Goal: Task Accomplishment & Management: Manage account settings

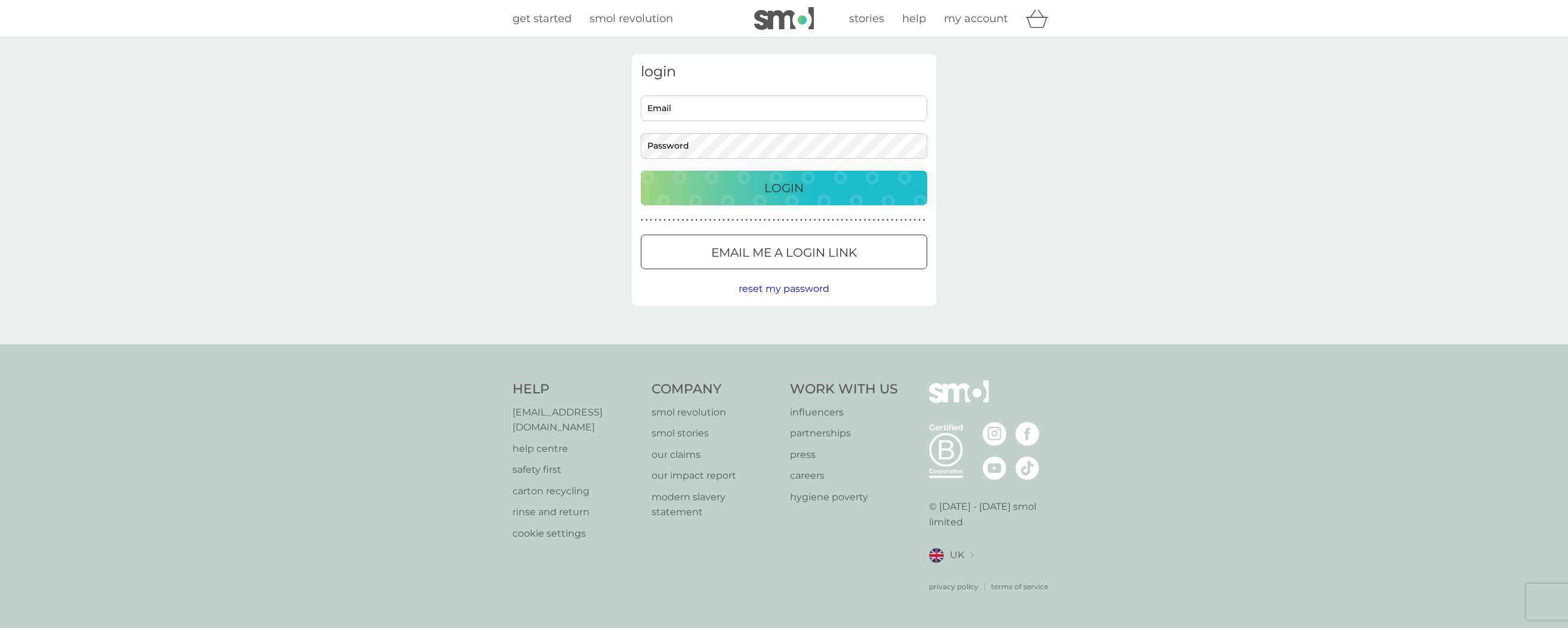
click at [740, 113] on input "Email" at bounding box center [784, 108] width 287 height 26
type input "[EMAIL_ADDRESS][DOMAIN_NAME]"
click at [641, 171] on button "Login" at bounding box center [784, 188] width 287 height 34
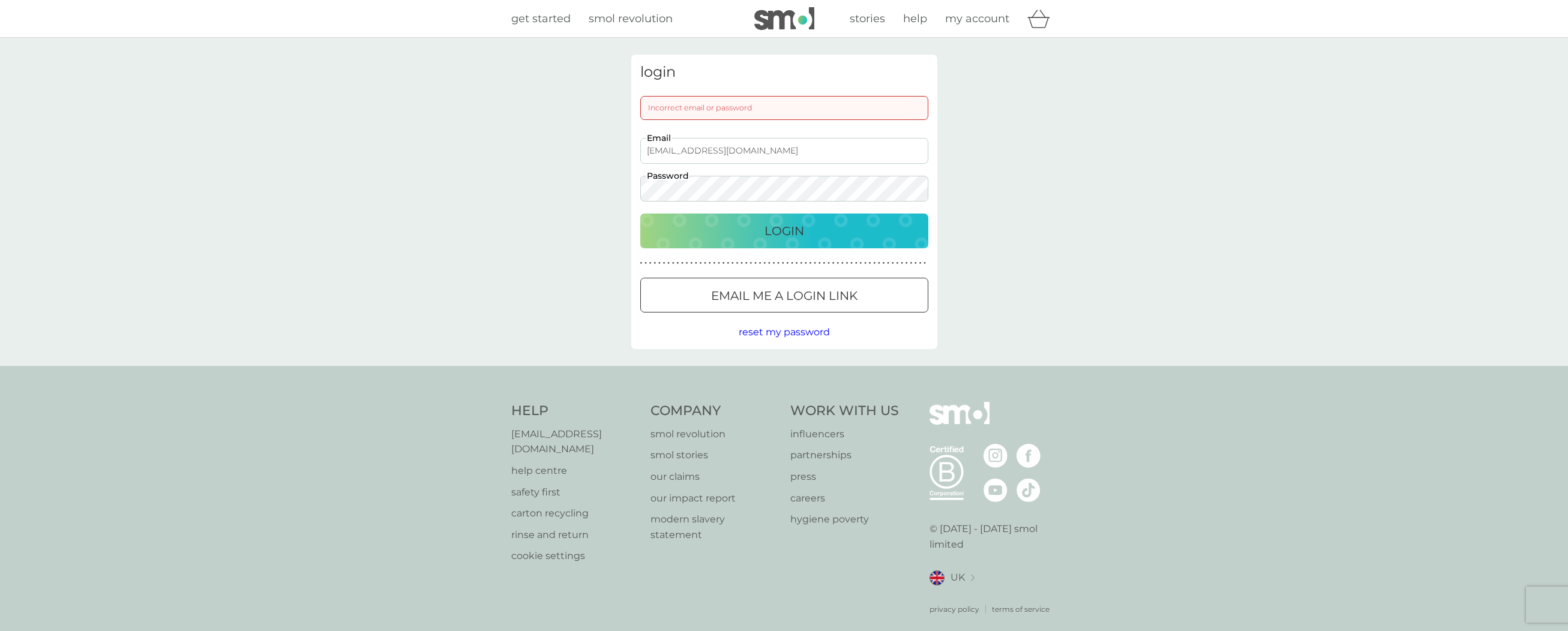
click at [758, 283] on button "Email me a login link" at bounding box center [784, 295] width 288 height 35
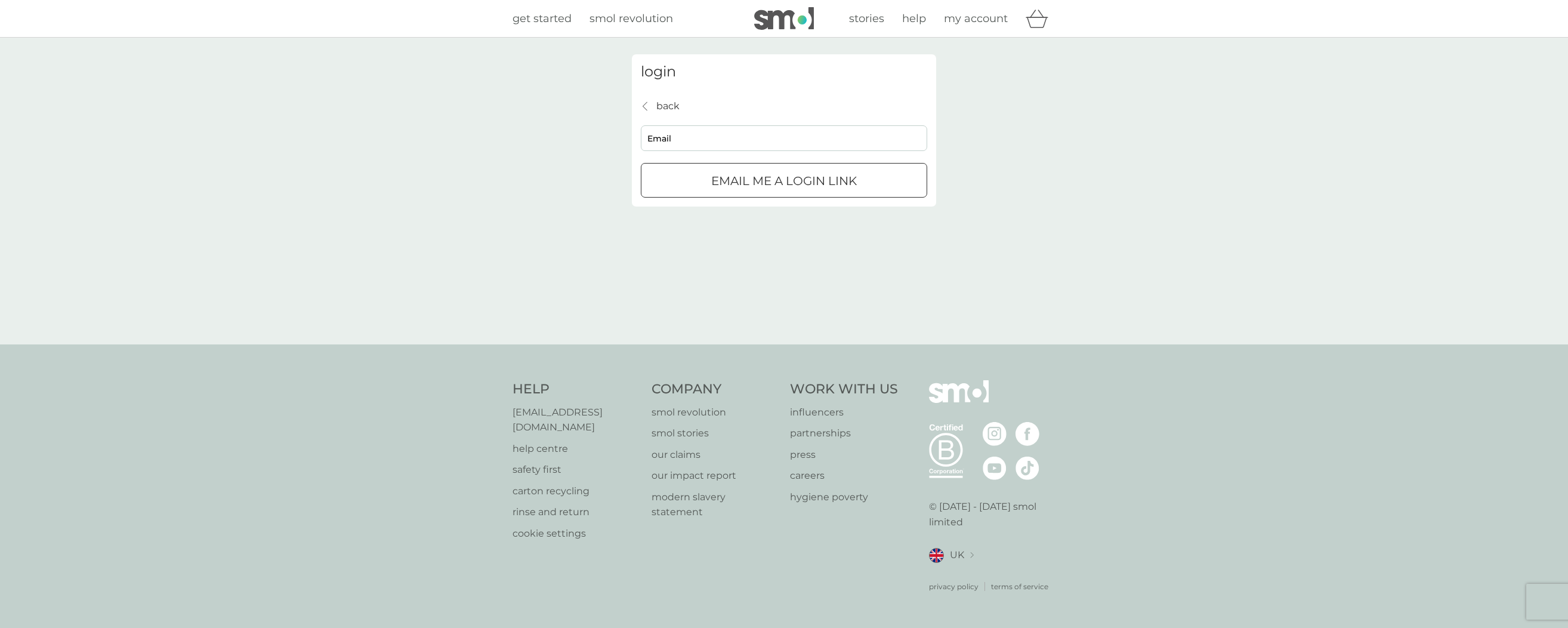
click at [684, 130] on input "Email" at bounding box center [784, 138] width 287 height 26
type input "[EMAIL_ADDRESS][DOMAIN_NAME]"
click at [721, 169] on button "Email me a login link" at bounding box center [784, 180] width 287 height 34
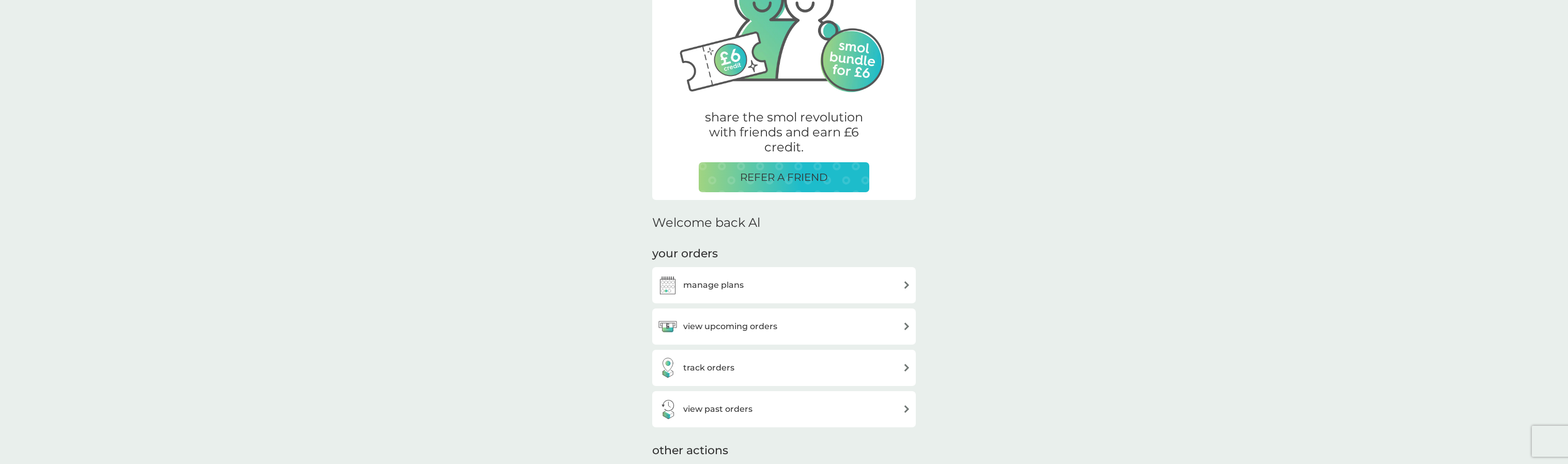
scroll to position [140, 0]
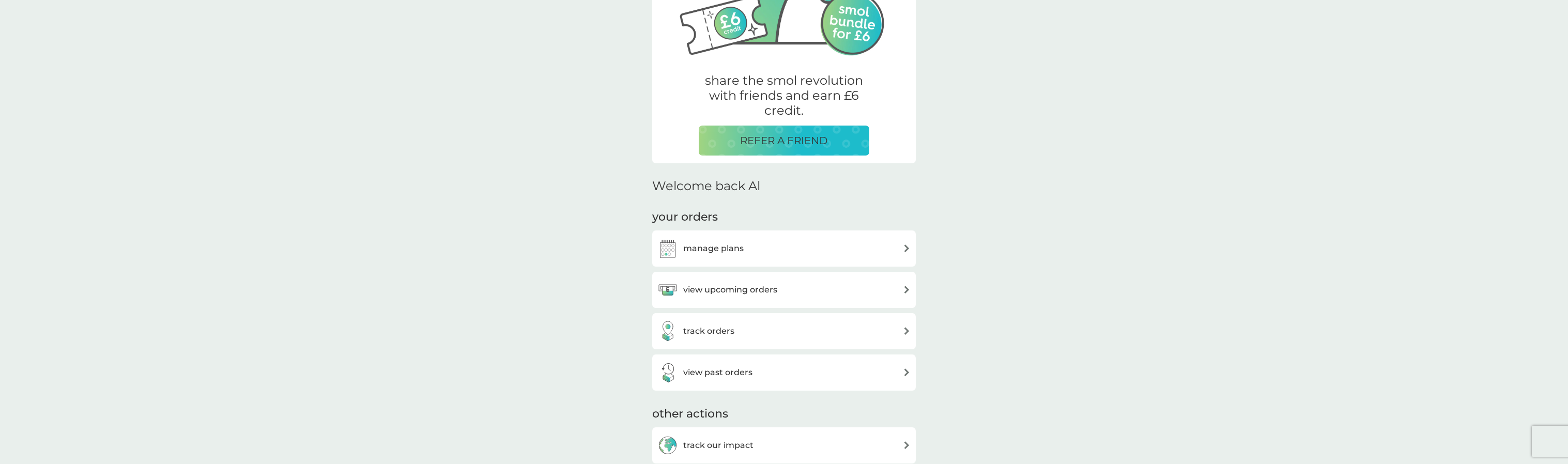
click at [775, 248] on div "manage plans" at bounding box center [784, 248] width 253 height 21
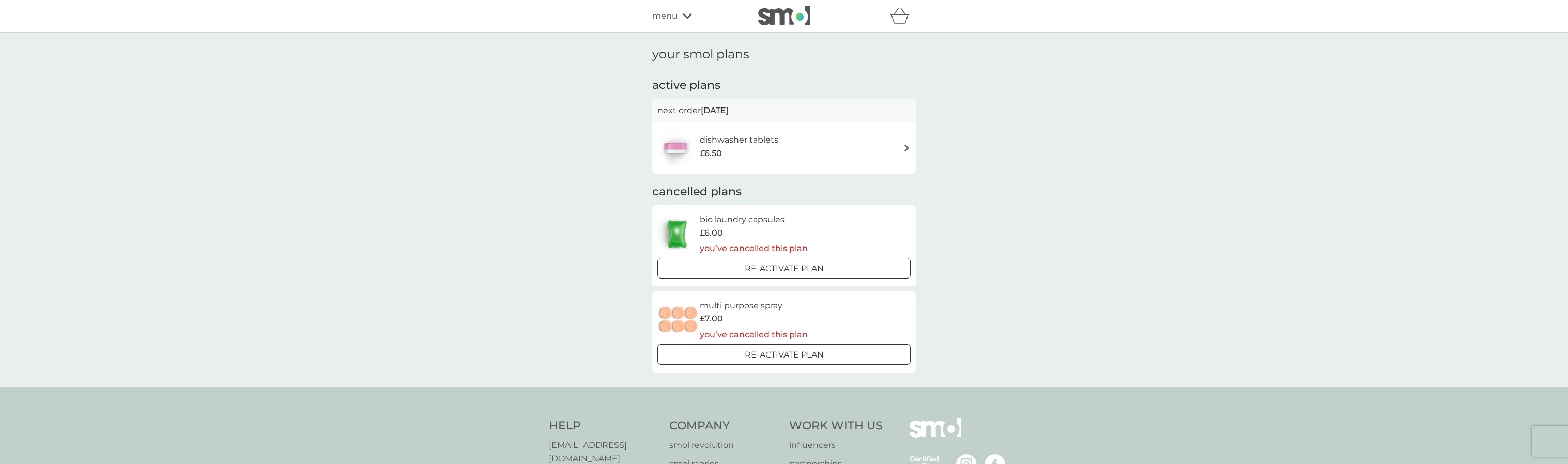
click at [900, 147] on div "dishwasher tablets £6.50" at bounding box center [784, 147] width 253 height 36
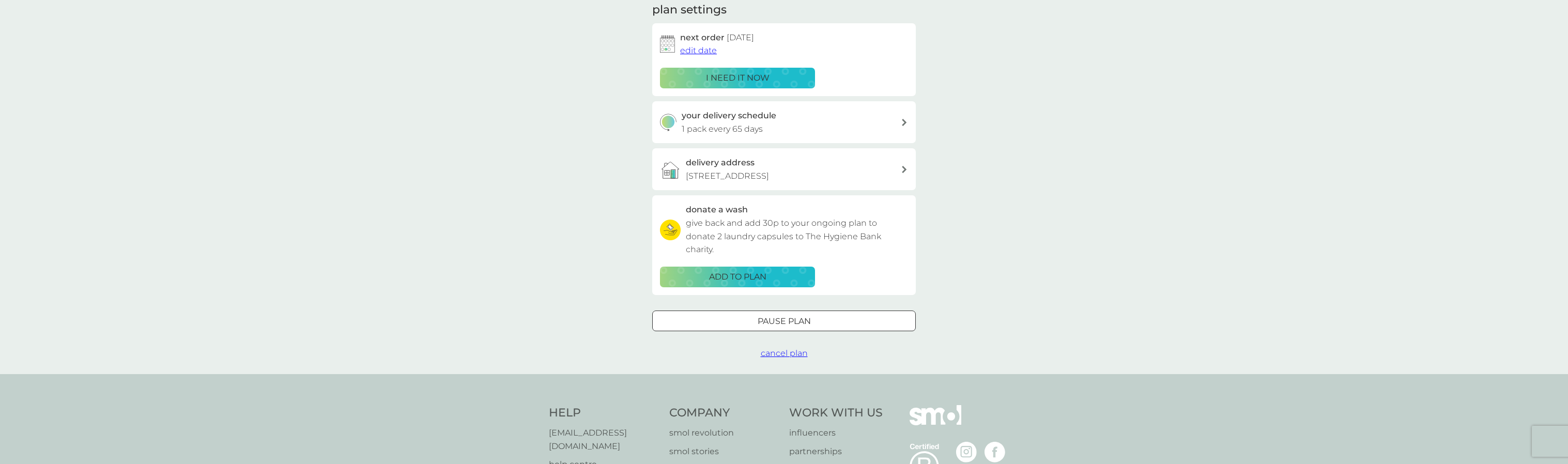
scroll to position [173, 0]
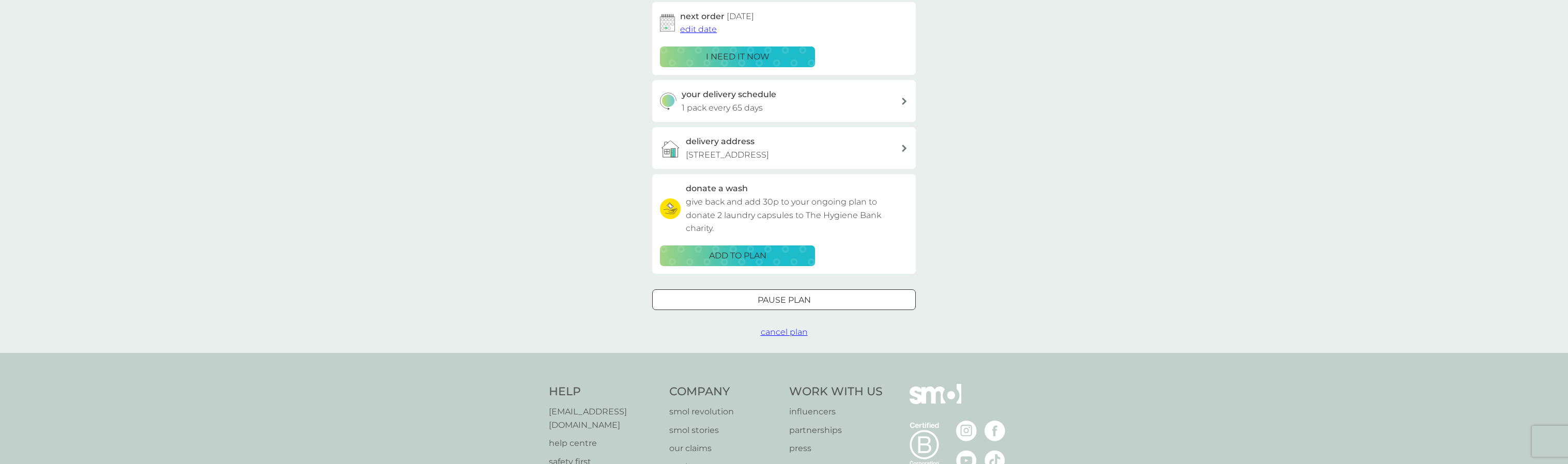
click at [779, 334] on span "cancel plan" at bounding box center [784, 332] width 47 height 10
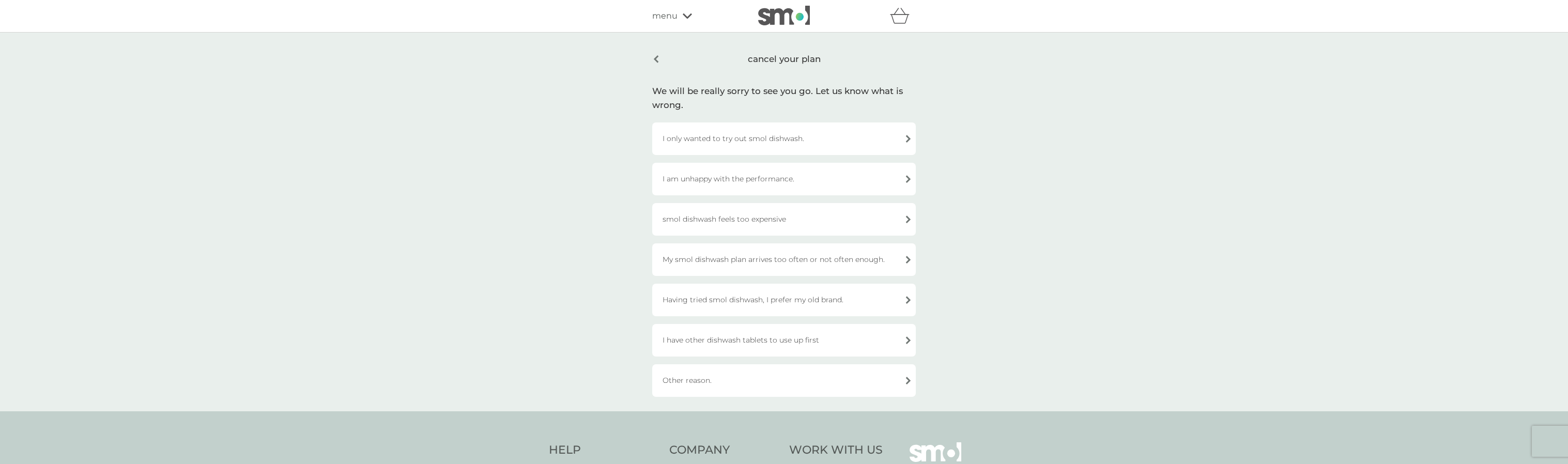
click at [769, 379] on div "Other reason." at bounding box center [783, 381] width 264 height 32
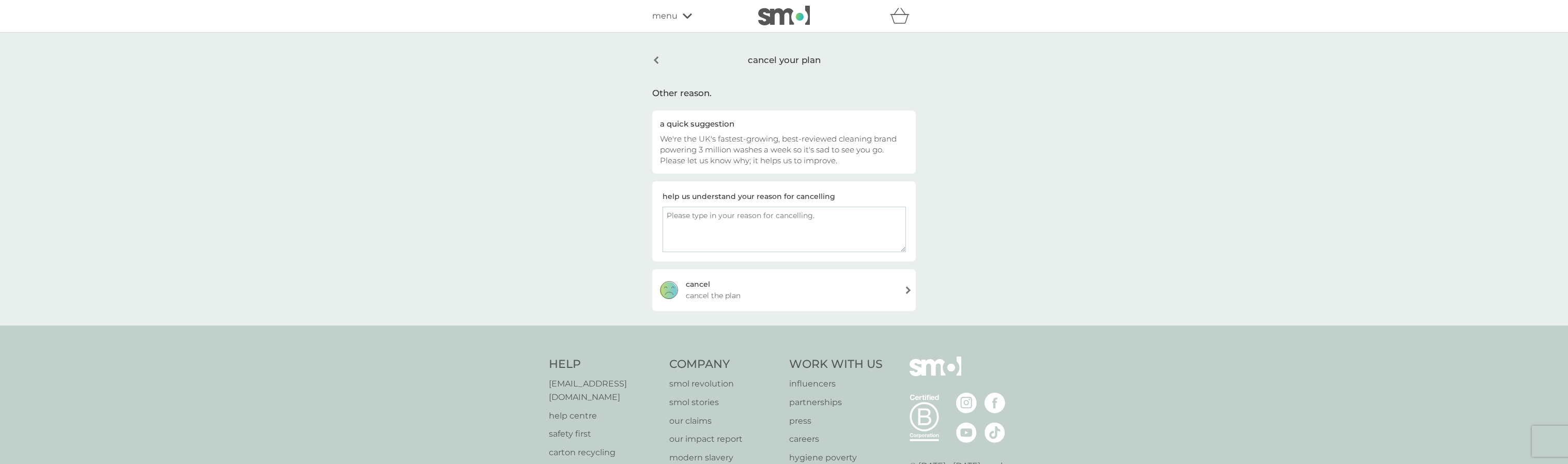
click at [705, 211] on textarea at bounding box center [784, 230] width 243 height 46
type textarea "no chemicals"
click at [714, 287] on div "cancel cancel the plan" at bounding box center [783, 290] width 264 height 41
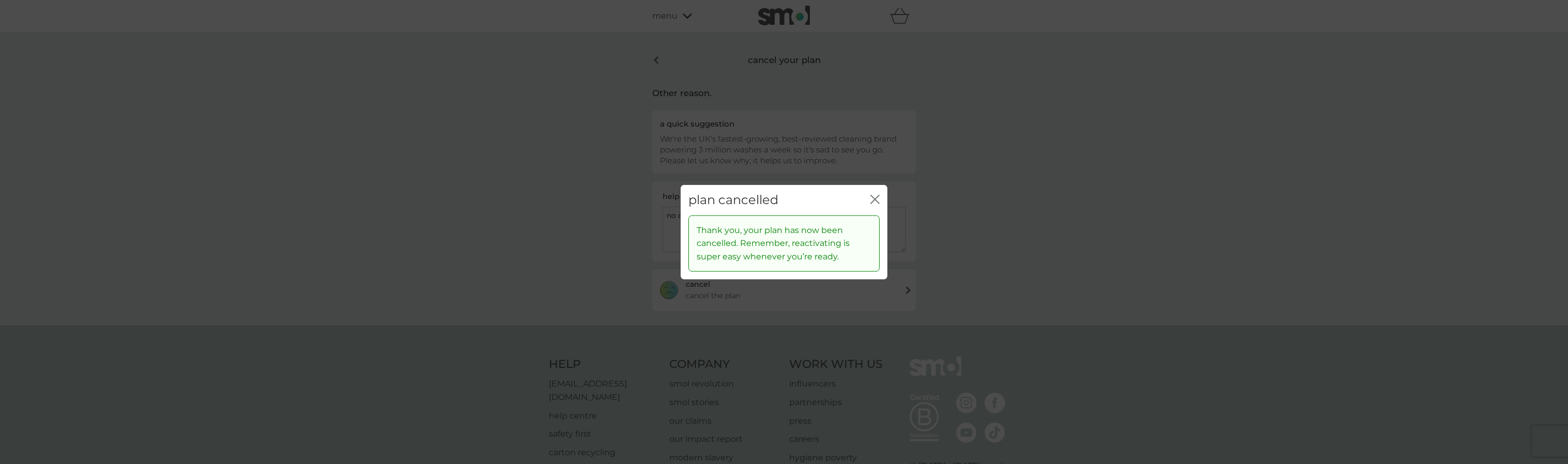
click at [878, 197] on icon "close" at bounding box center [877, 200] width 4 height 9
